Goal: Information Seeking & Learning: Learn about a topic

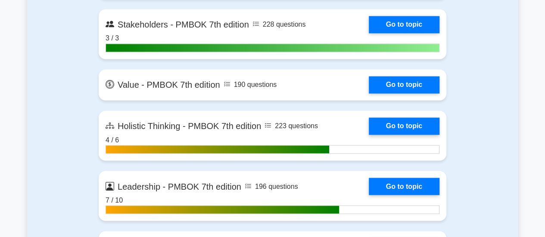
scroll to position [2318, 0]
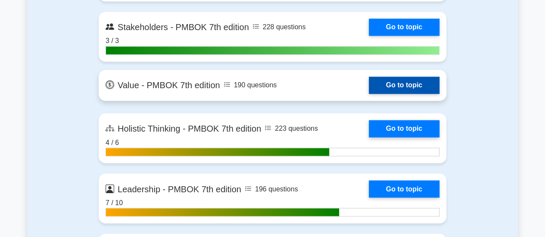
click at [417, 77] on link "Go to topic" at bounding box center [404, 85] width 71 height 17
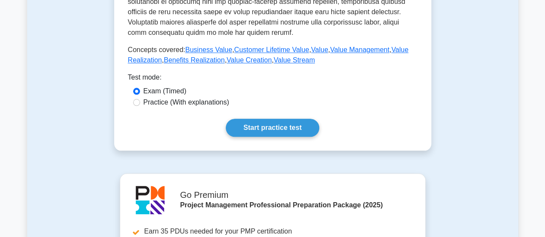
scroll to position [418, 0]
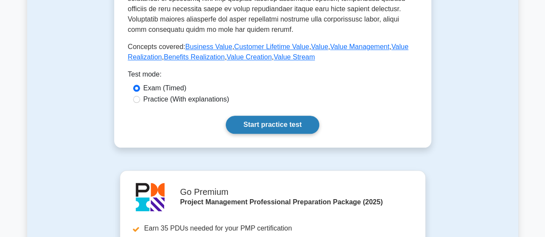
click at [289, 124] on link "Start practice test" at bounding box center [272, 125] width 93 height 18
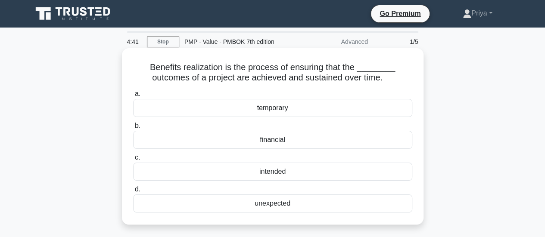
click at [289, 143] on div "financial" at bounding box center [272, 140] width 279 height 18
click at [133, 129] on input "b. financial" at bounding box center [133, 126] width 0 height 6
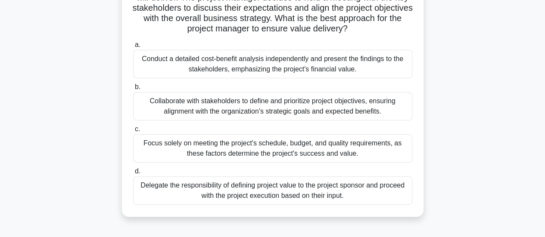
scroll to position [98, 0]
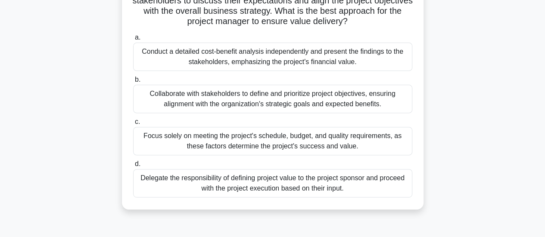
click at [301, 56] on div "Conduct a detailed cost-benefit analysis independently and present the findings…" at bounding box center [272, 57] width 279 height 28
click at [133, 40] on input "a. Conduct a detailed cost-benefit analysis independently and present the findi…" at bounding box center [133, 38] width 0 height 6
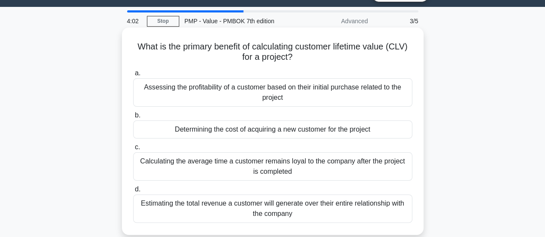
scroll to position [22, 0]
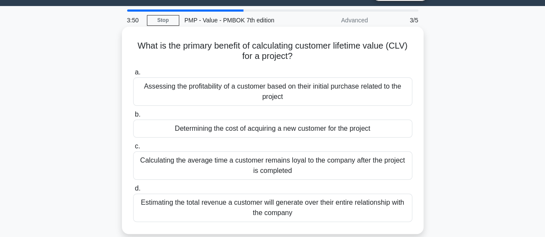
click at [303, 172] on div "Calculating the average time a customer remains loyal to the company after the …" at bounding box center [272, 166] width 279 height 28
click at [133, 149] on input "c. Calculating the average time a customer remains loyal to the company after t…" at bounding box center [133, 147] width 0 height 6
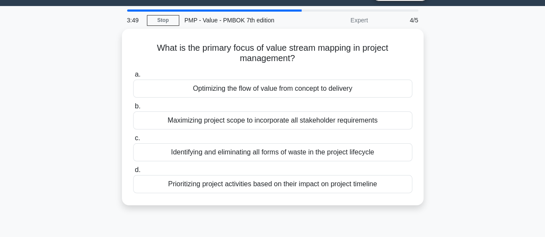
scroll to position [0, 0]
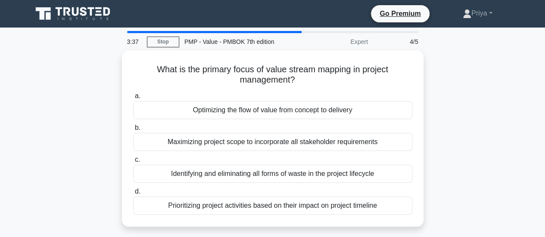
click at [303, 172] on div "Identifying and eliminating all forms of waste in the project lifecycle" at bounding box center [272, 174] width 279 height 18
click at [133, 163] on input "c. Identifying and eliminating all forms of waste in the project lifecycle" at bounding box center [133, 160] width 0 height 6
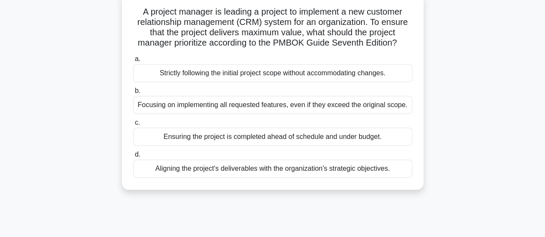
scroll to position [59, 0]
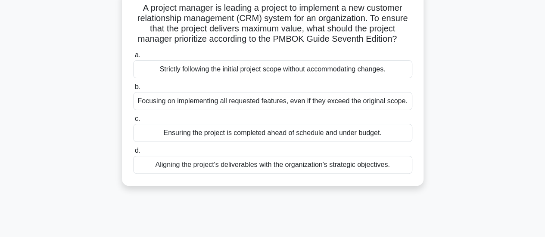
click at [265, 108] on div "Focusing on implementing all requested features, even if they exceed the origin…" at bounding box center [272, 101] width 279 height 18
click at [133, 90] on input "b. Focusing on implementing all requested features, even if they exceed the ori…" at bounding box center [133, 87] width 0 height 6
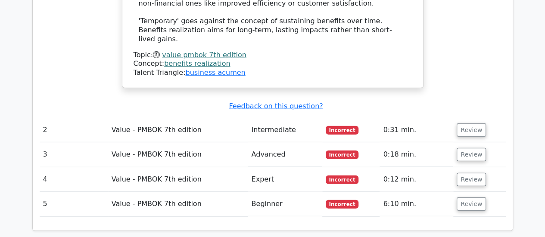
scroll to position [1082, 0]
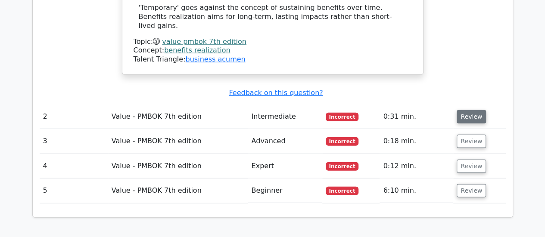
click at [468, 110] on button "Review" at bounding box center [470, 116] width 29 height 13
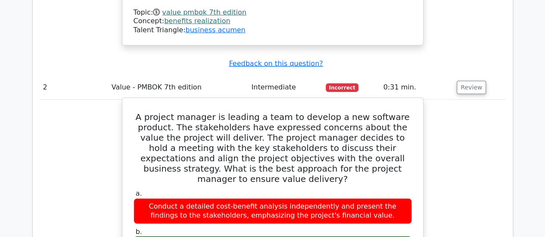
scroll to position [1111, 0]
